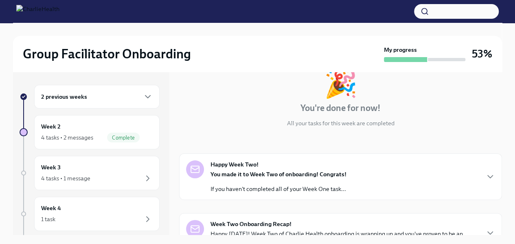
scroll to position [73, 0]
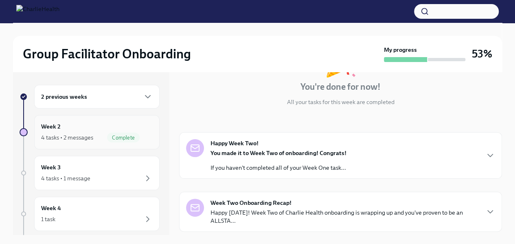
click at [81, 127] on div "Week 2 4 tasks • 2 messages Complete" at bounding box center [97, 132] width 112 height 20
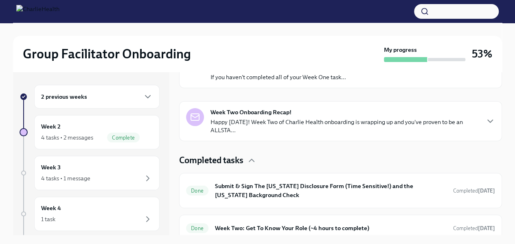
scroll to position [172, 0]
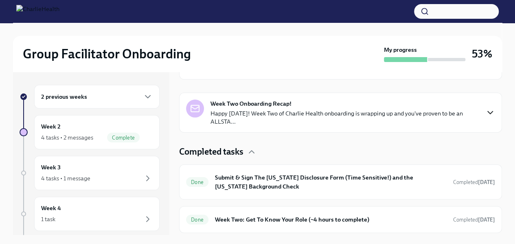
click at [486, 114] on icon "button" at bounding box center [491, 113] width 10 height 10
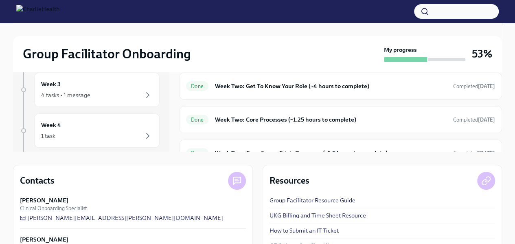
scroll to position [64, 0]
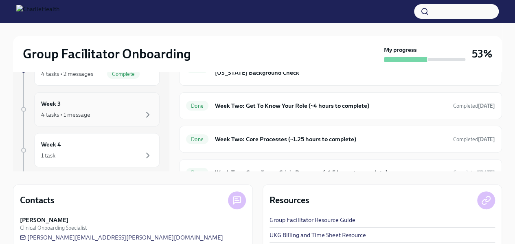
click at [105, 114] on div "4 tasks • 1 message" at bounding box center [97, 115] width 112 height 10
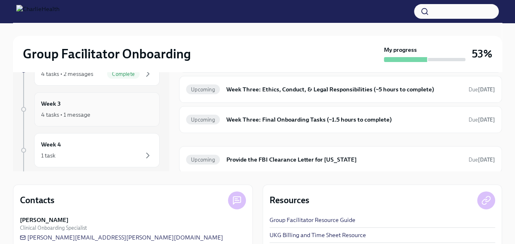
click at [104, 110] on div "4 tasks • 1 message" at bounding box center [97, 115] width 112 height 10
click at [64, 101] on div "Week 3 4 tasks • 1 message" at bounding box center [97, 109] width 112 height 20
click at [399, 88] on h6 "Week Three: Ethics, Conduct, & Legal Responsibilities (~5 hours to complete)" at bounding box center [345, 89] width 236 height 9
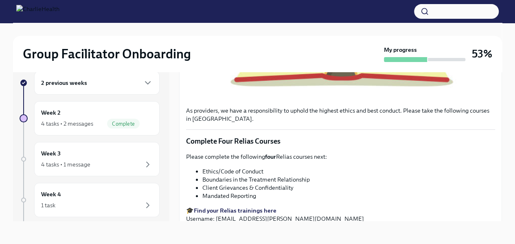
scroll to position [303, 0]
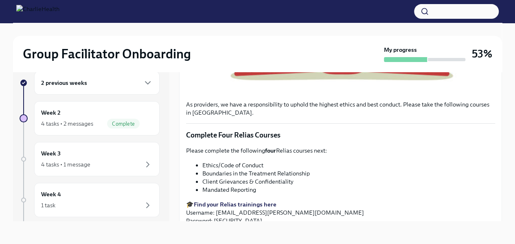
click at [512, 172] on div "Group Facilitator Onboarding My progress 53% 2 previous weeks Week 2 4 tasks • …" at bounding box center [257, 126] width 515 height 235
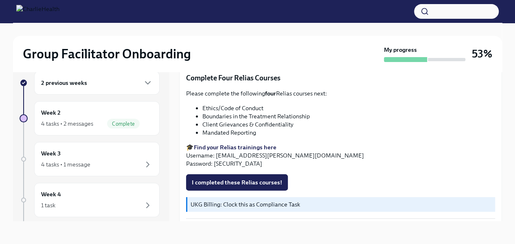
scroll to position [376, 0]
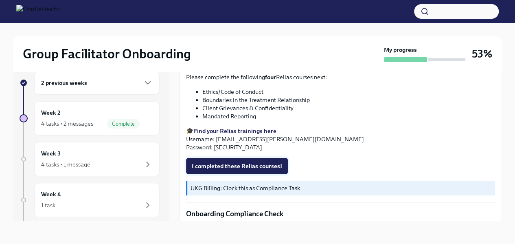
click at [244, 162] on span "I completed these Relias courses!" at bounding box center [237, 166] width 90 height 8
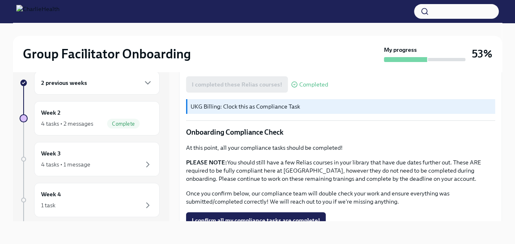
scroll to position [474, 0]
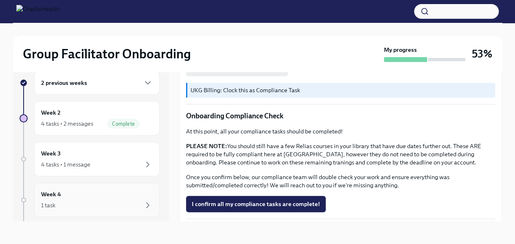
click at [107, 213] on div "Week 4 1 task" at bounding box center [96, 200] width 125 height 34
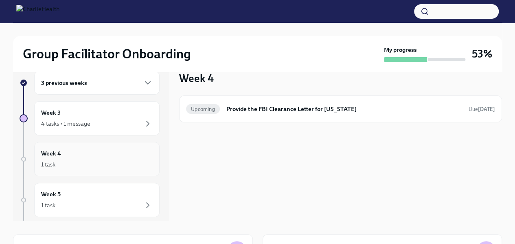
click at [117, 152] on div "Week 4 1 task" at bounding box center [97, 159] width 112 height 20
click at [121, 128] on div "Week 3 4 tasks • 1 message" at bounding box center [96, 118] width 125 height 34
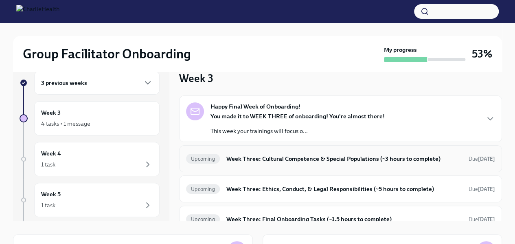
click at [403, 163] on div "Upcoming Week Three: Cultural Competence & Special Populations (~3 hours to com…" at bounding box center [340, 158] width 309 height 13
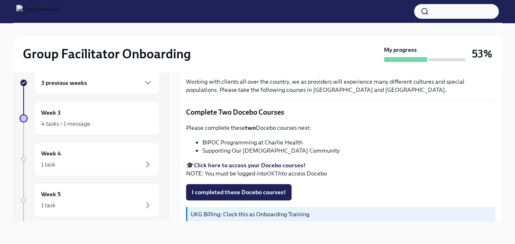
scroll to position [241, 0]
